Goal: Information Seeking & Learning: Learn about a topic

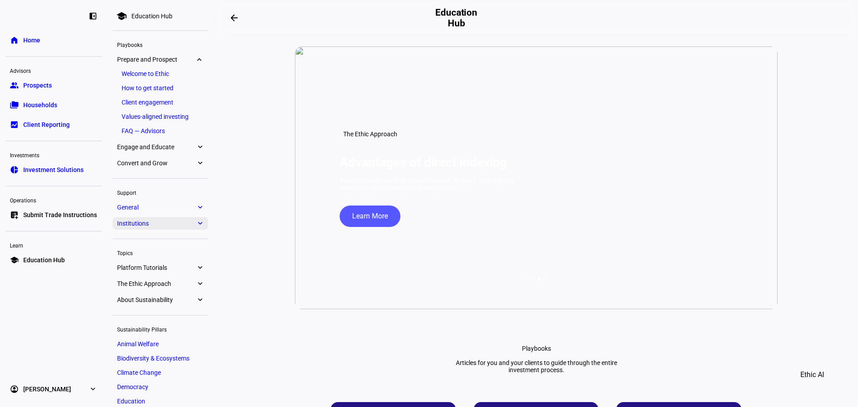
click at [172, 227] on span "Institutions" at bounding box center [156, 223] width 79 height 7
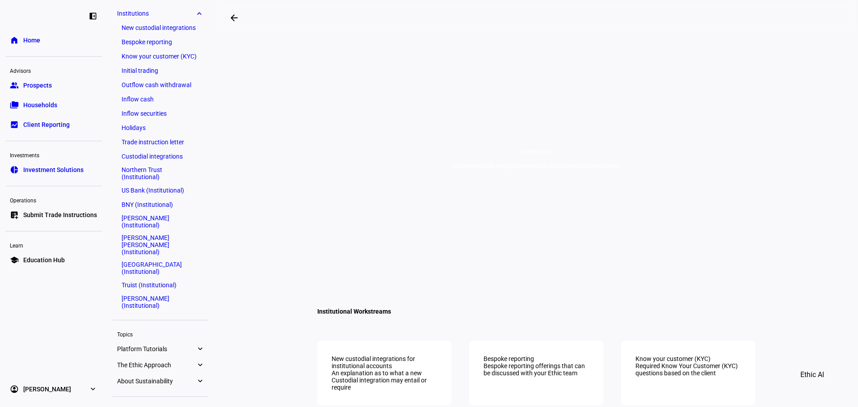
scroll to position [141, 0]
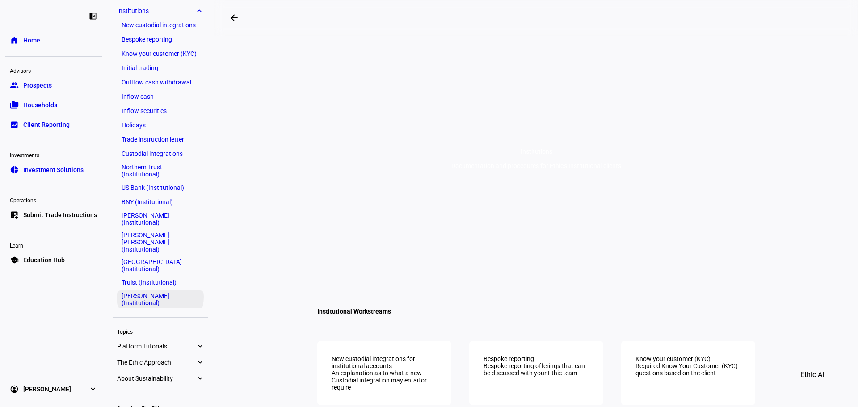
click at [149, 291] on link "[PERSON_NAME] (Institutional)" at bounding box center [160, 300] width 87 height 18
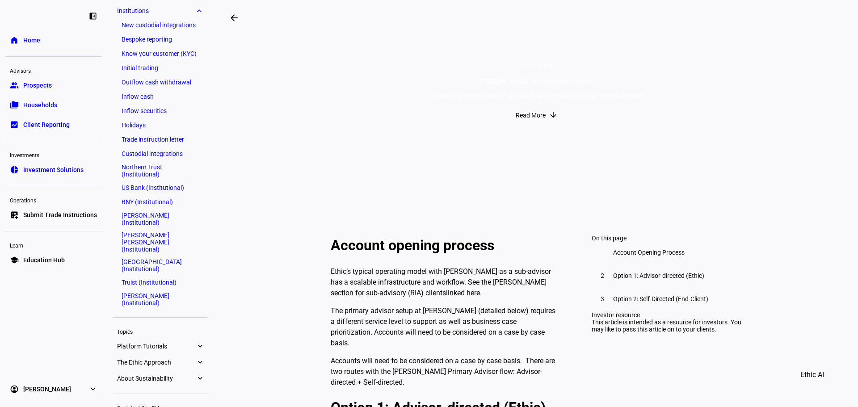
scroll to position [134, 0]
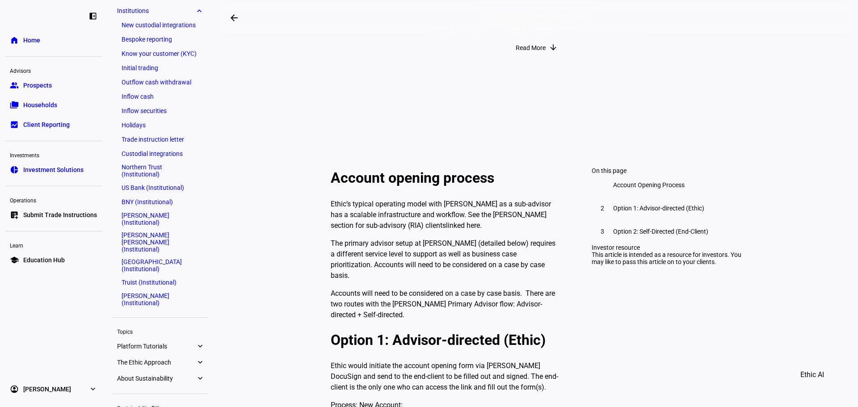
click at [446, 221] on link "linked here" at bounding box center [463, 225] width 34 height 8
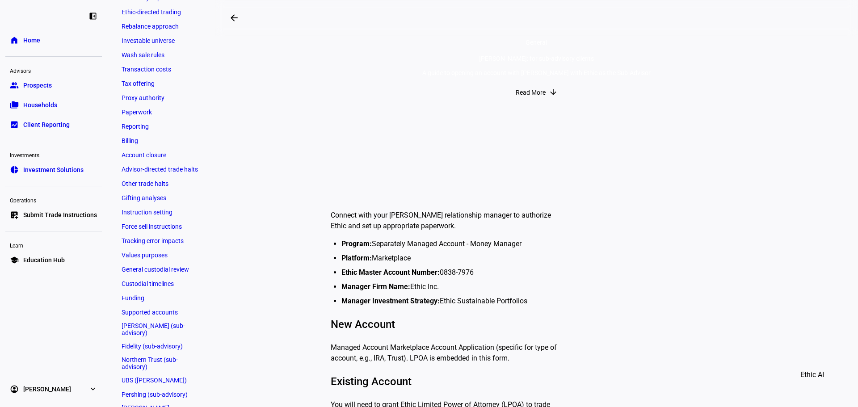
scroll to position [313, 0]
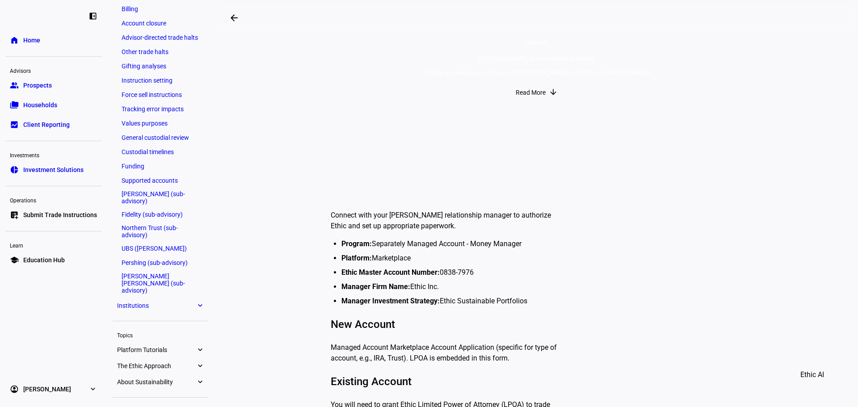
click at [166, 177] on link "Supported accounts" at bounding box center [160, 180] width 87 height 13
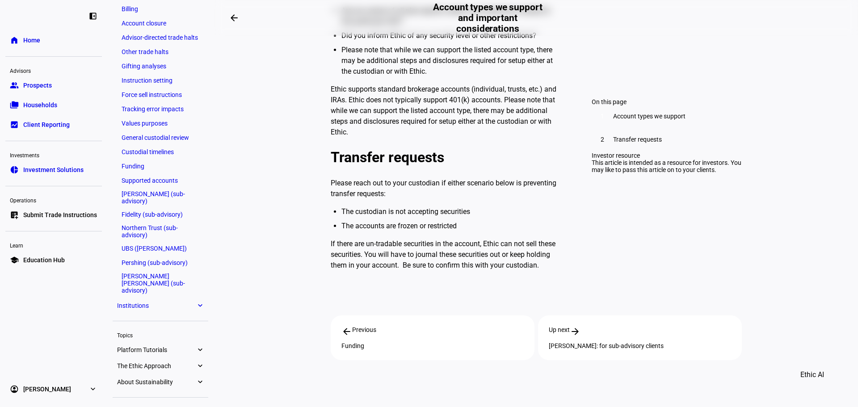
scroll to position [797, 0]
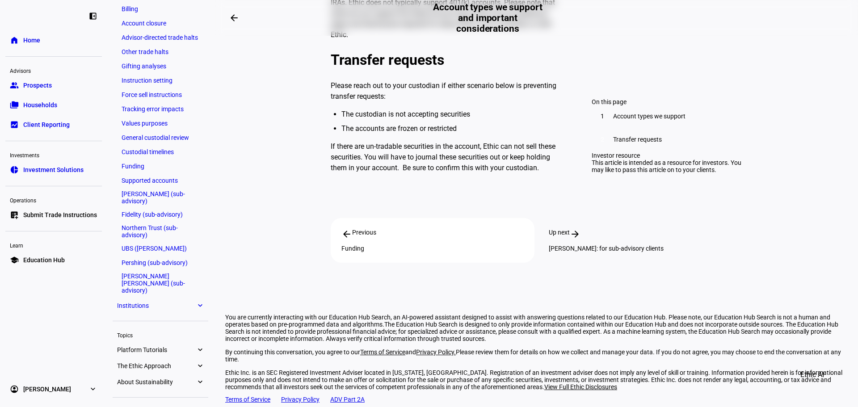
click at [609, 245] on div "[PERSON_NAME]: for sub-advisory clients" at bounding box center [640, 248] width 182 height 7
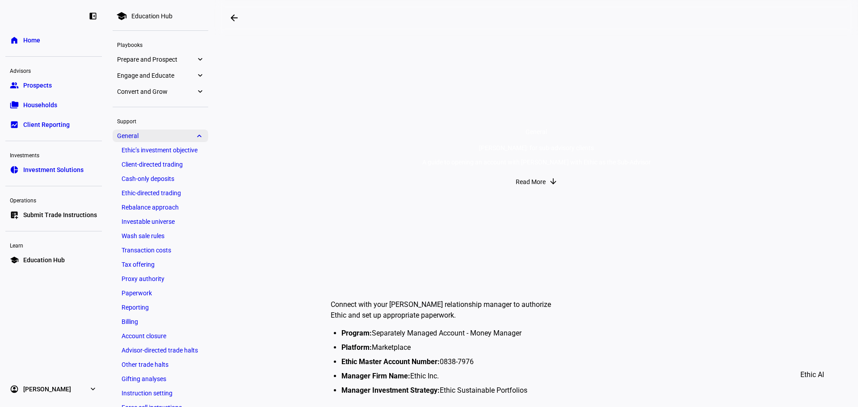
click at [194, 134] on span "General" at bounding box center [156, 135] width 79 height 7
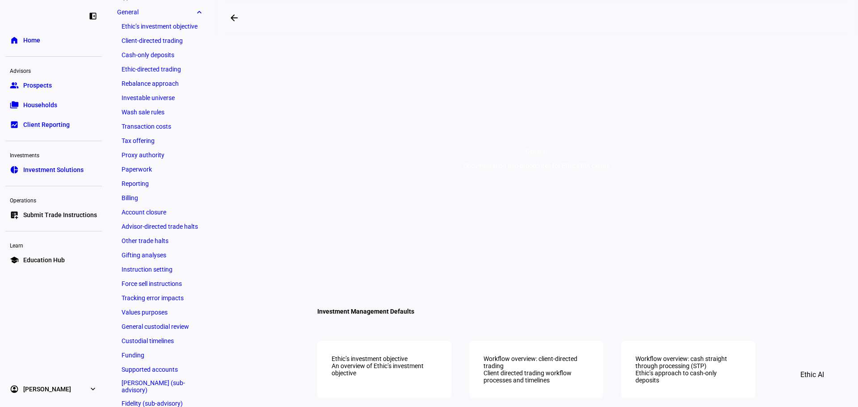
scroll to position [125, 0]
